Goal: Obtain resource: Download file/media

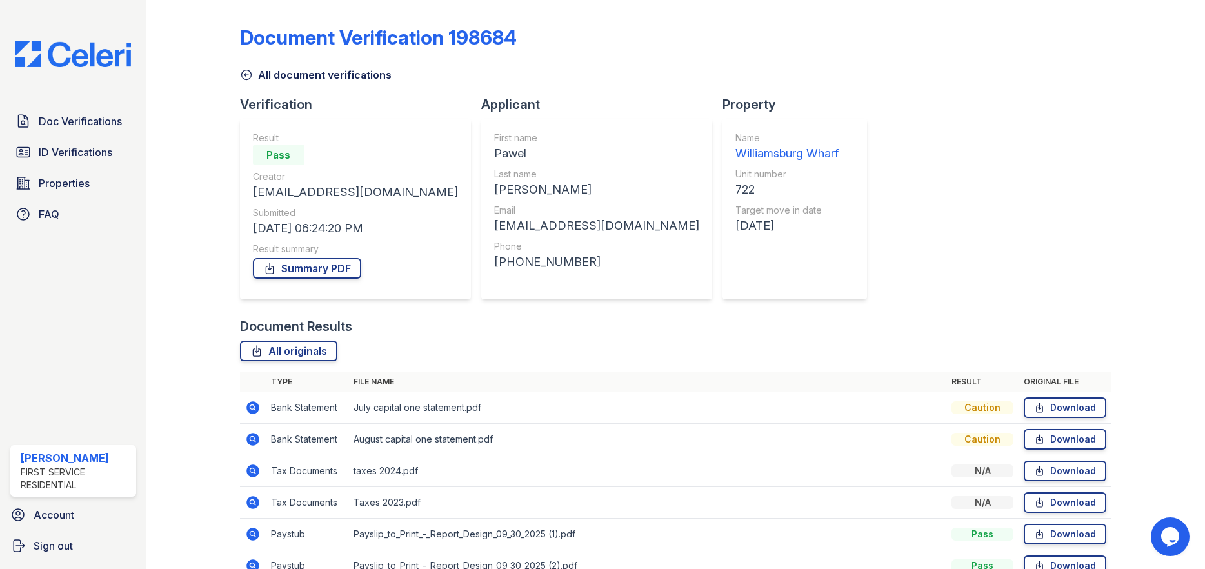
scroll to position [133, 0]
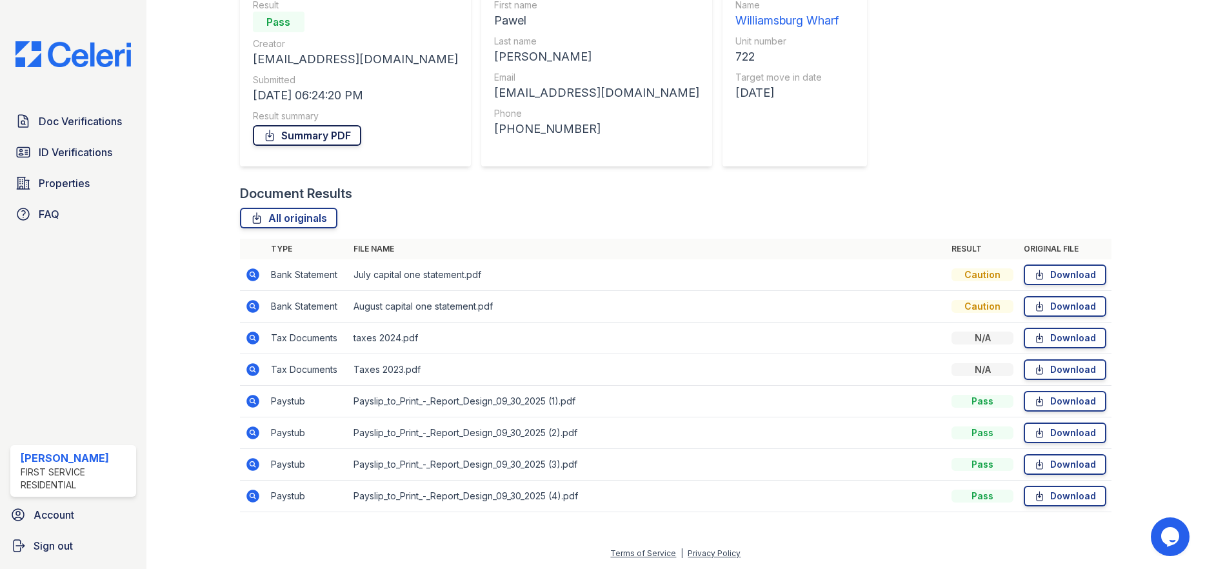
click at [299, 133] on link "Summary PDF" at bounding box center [307, 135] width 108 height 21
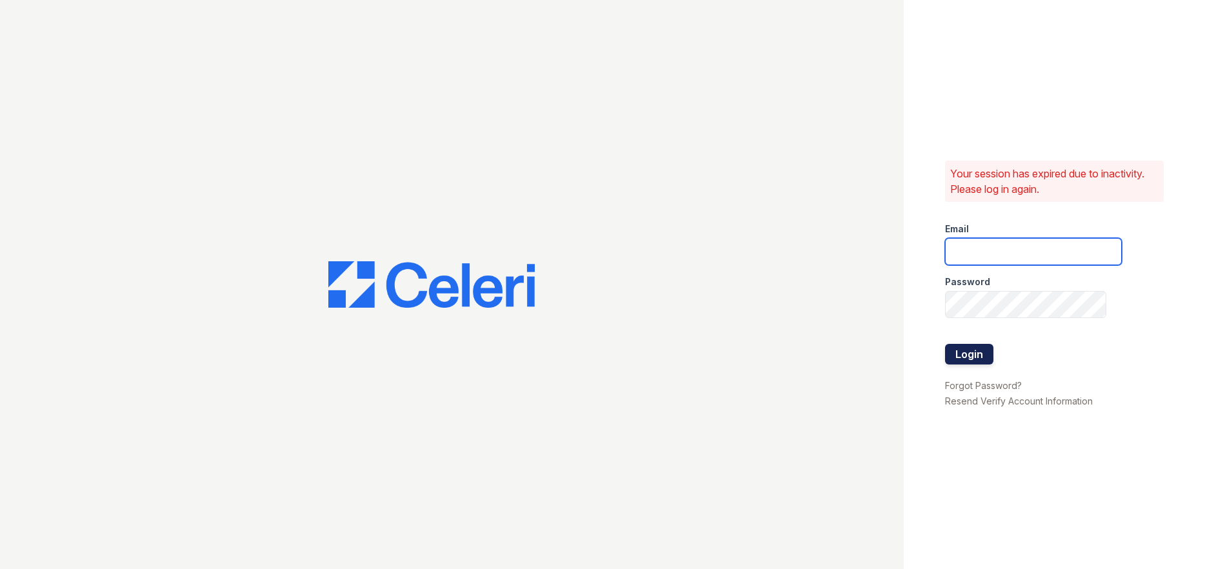
type input "ruth.planitzer@corcoran.com"
drag, startPoint x: 975, startPoint y: 352, endPoint x: 971, endPoint y: 346, distance: 7.0
click at [975, 352] on button "Login" at bounding box center [969, 354] width 48 height 21
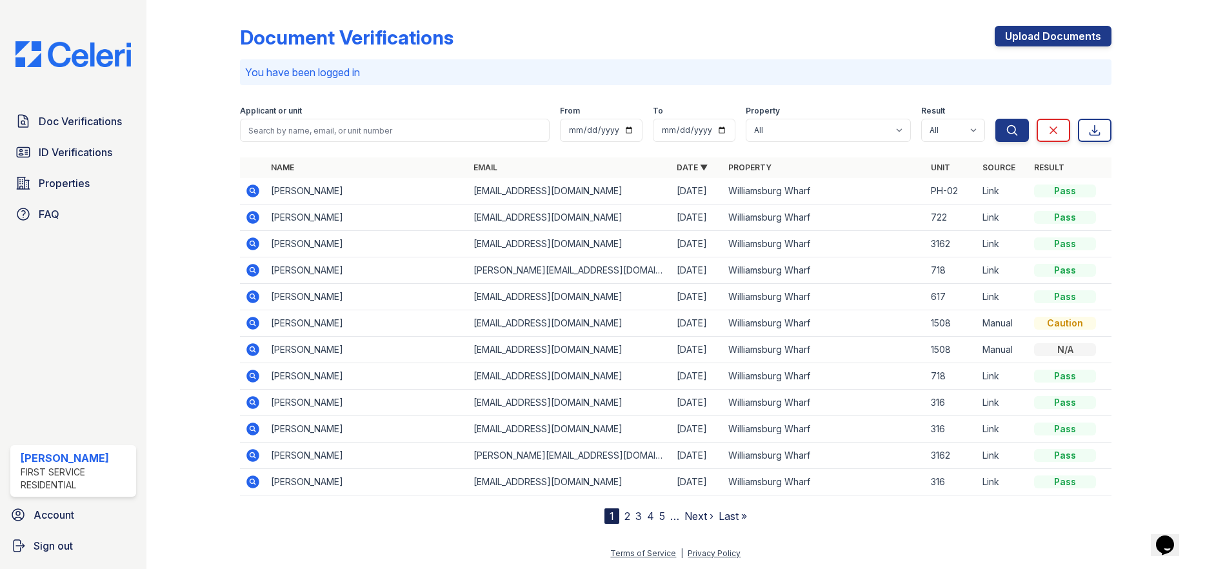
click at [249, 217] on icon at bounding box center [252, 217] width 13 height 13
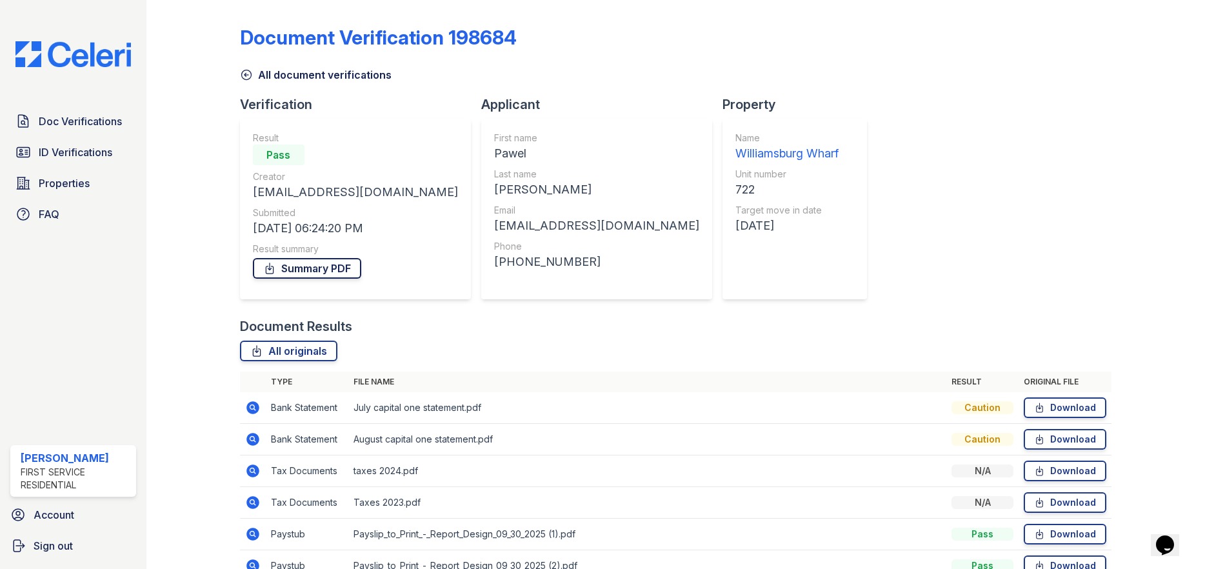
click at [310, 275] on link "Summary PDF" at bounding box center [307, 268] width 108 height 21
